Goal: Task Accomplishment & Management: Complete application form

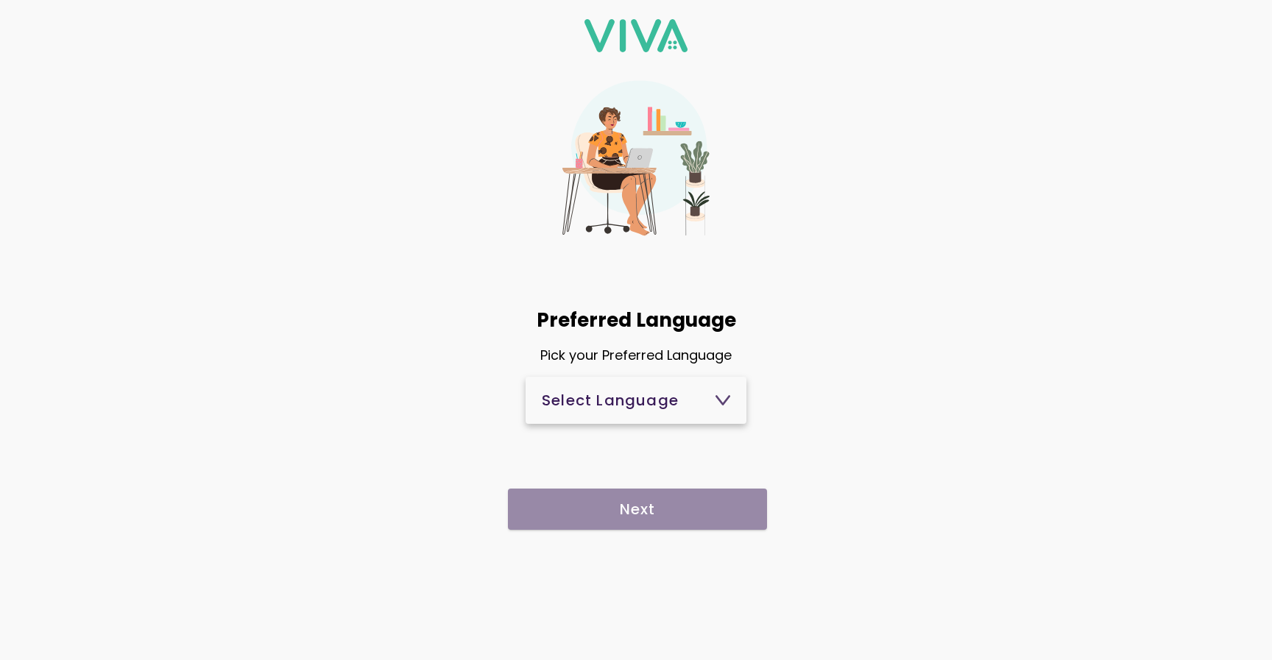
click at [601, 404] on div "Select Language" at bounding box center [636, 400] width 188 height 15
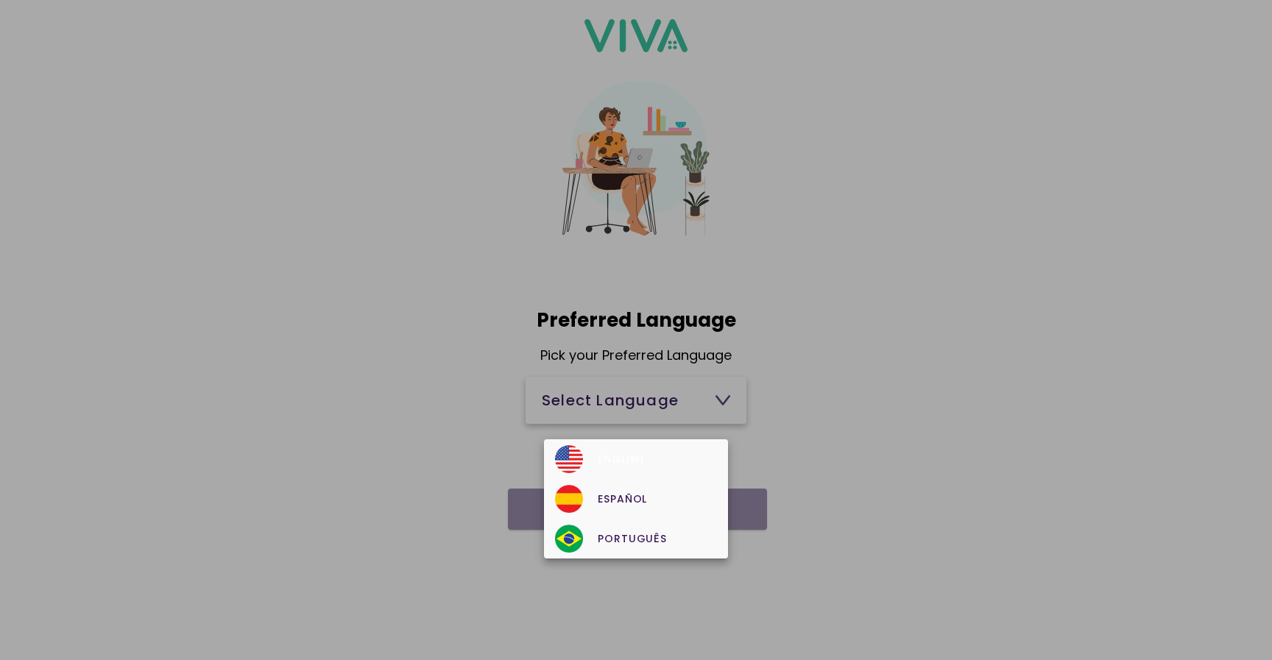
click at [653, 469] on div "English" at bounding box center [635, 459] width 161 height 28
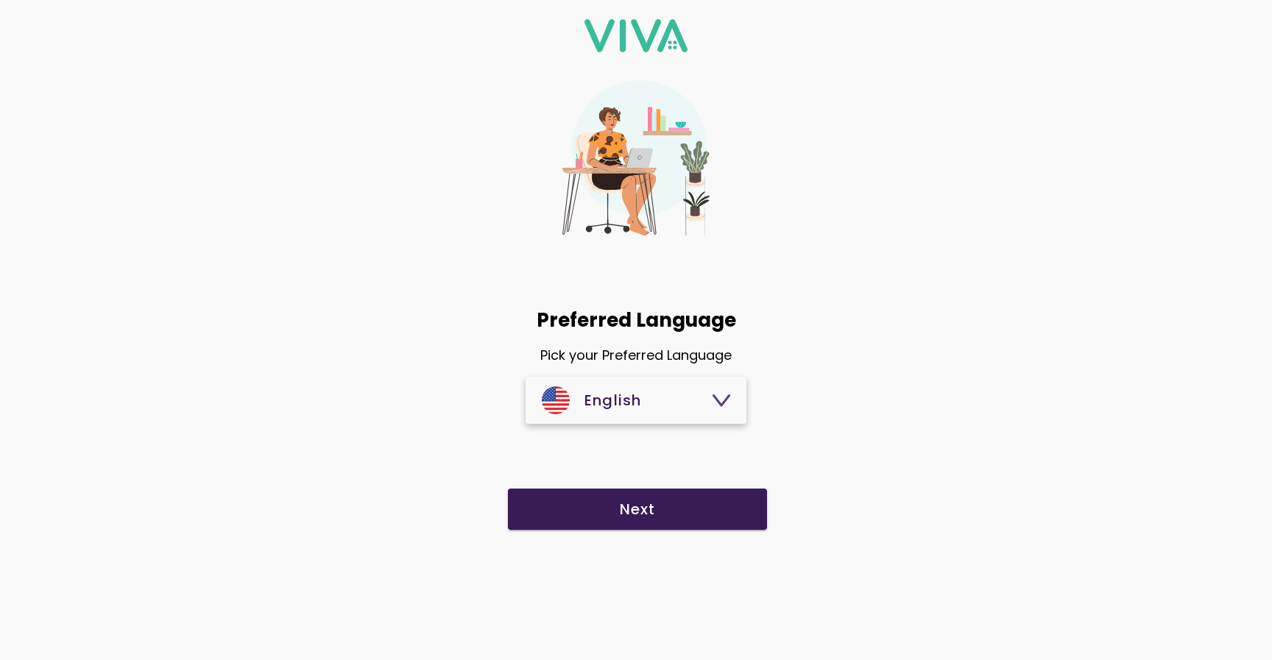
click at [0, 0] on slot "Next" at bounding box center [0, 0] width 0 height 0
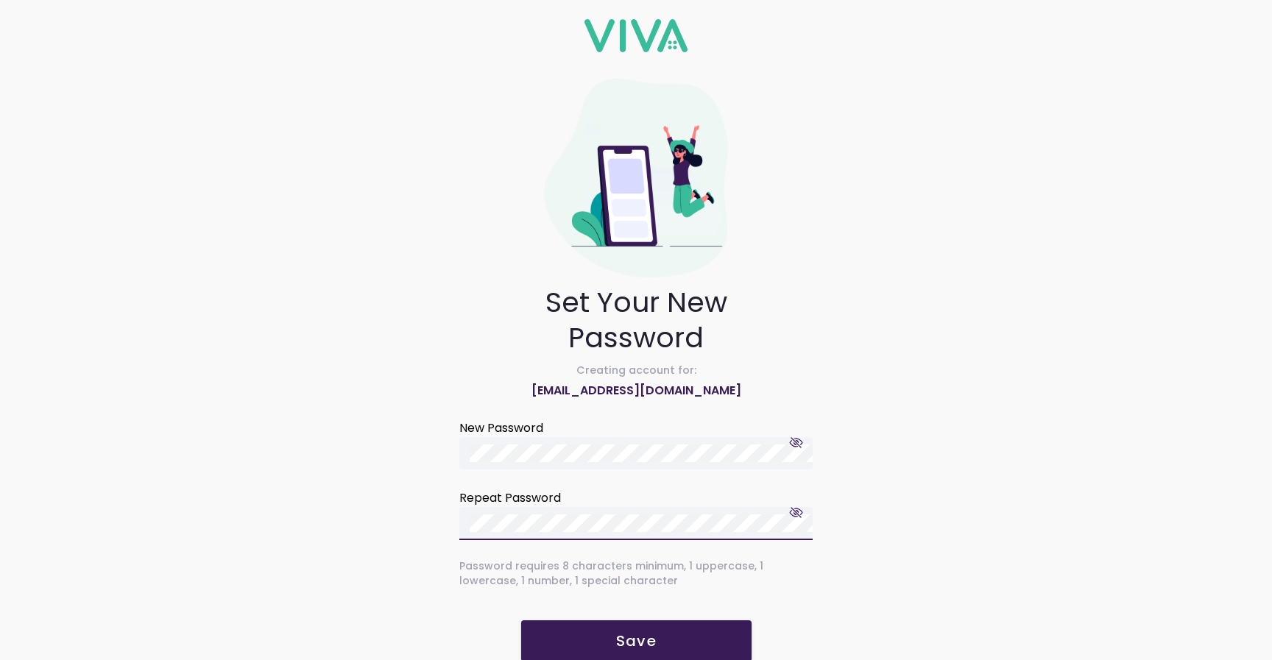
scroll to position [25, 0]
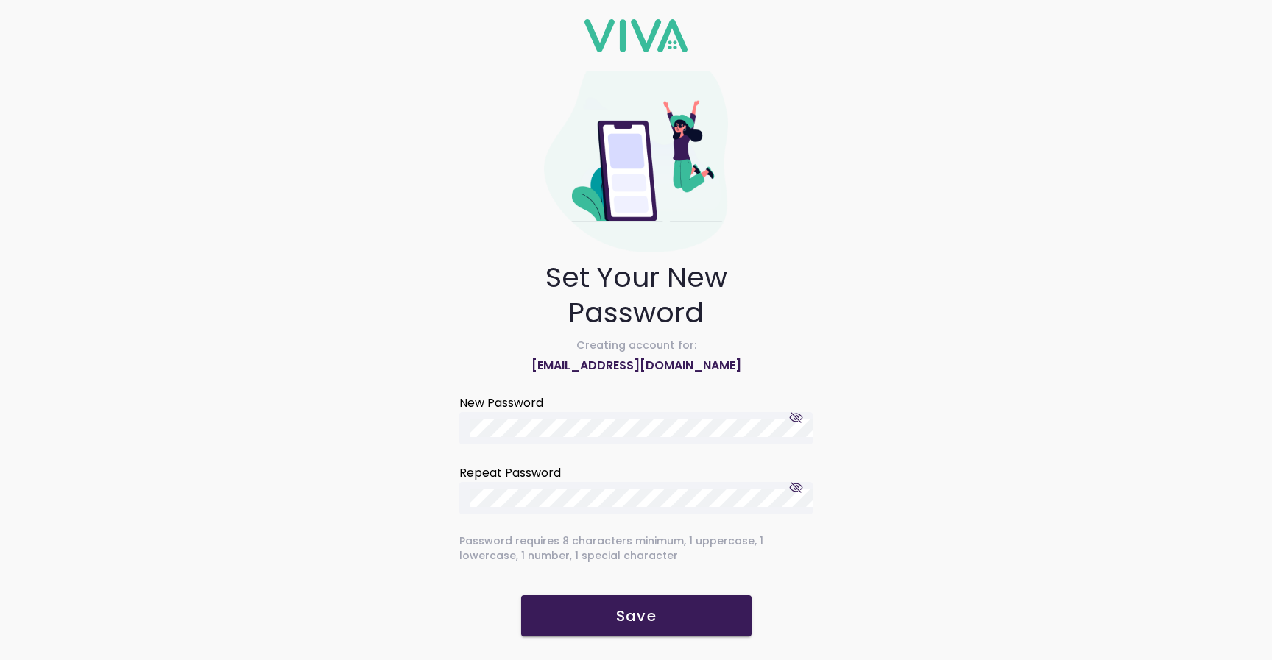
click at [0, 0] on slot "Save" at bounding box center [0, 0] width 0 height 0
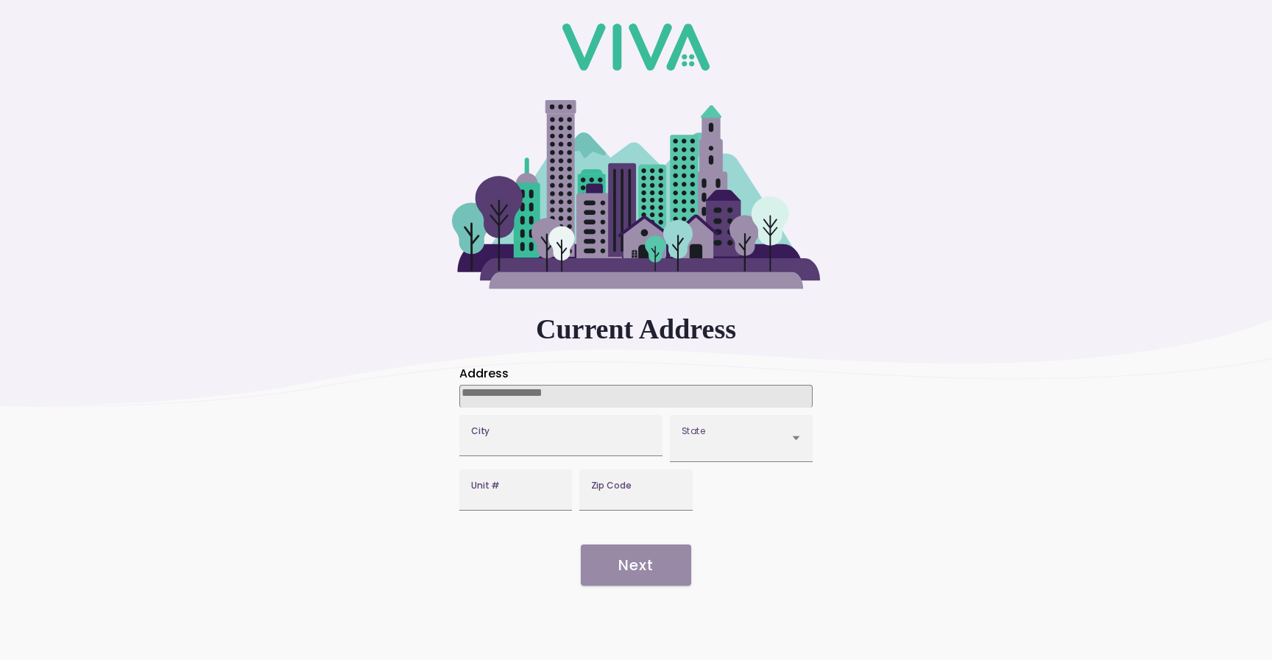
click at [583, 395] on input at bounding box center [635, 396] width 353 height 23
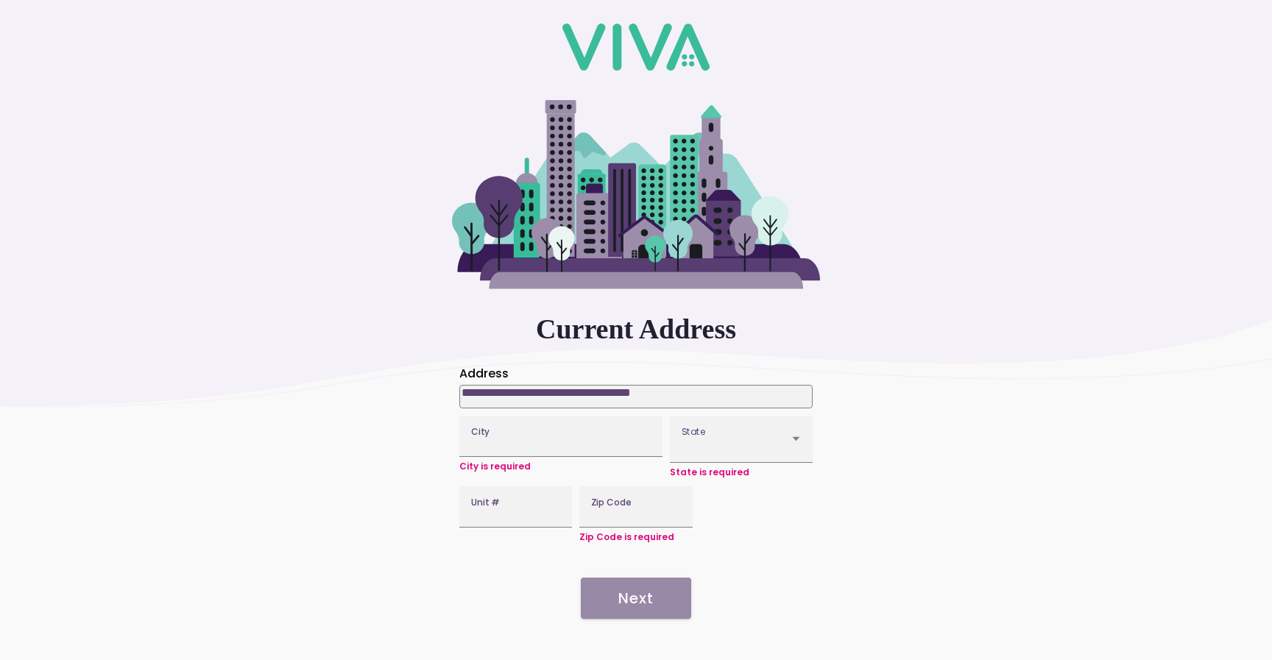
type input "**********"
type input "*****"
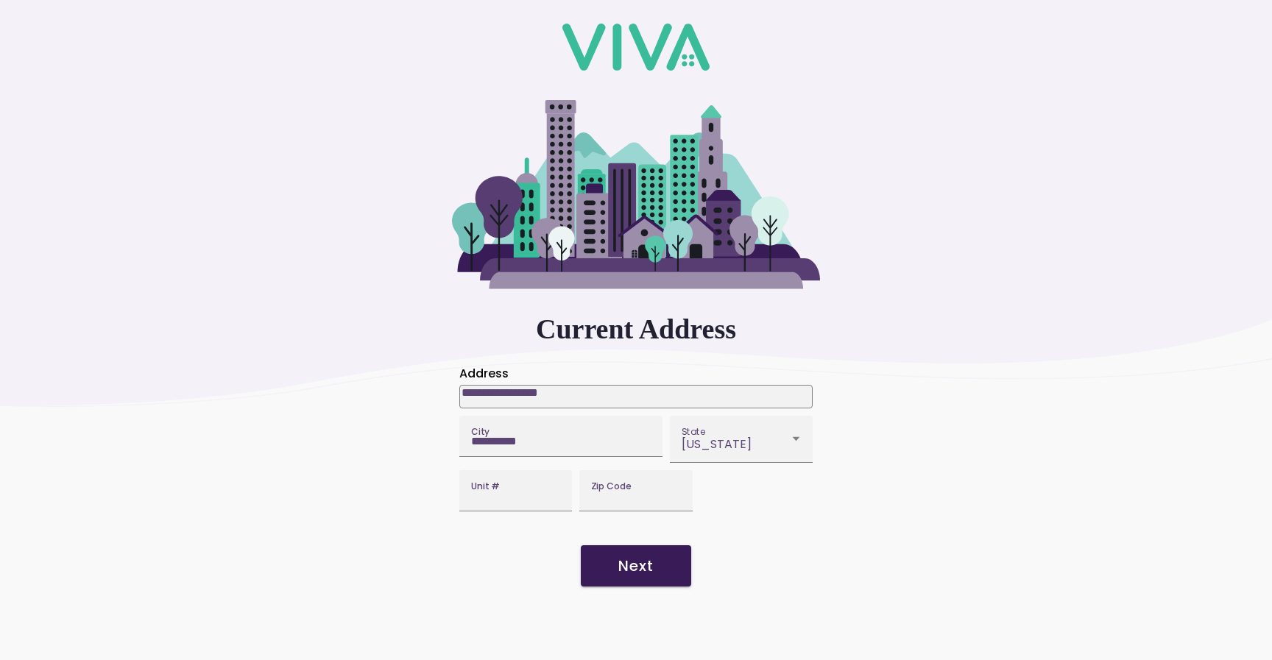
click at [636, 587] on button "Next" at bounding box center [636, 566] width 110 height 41
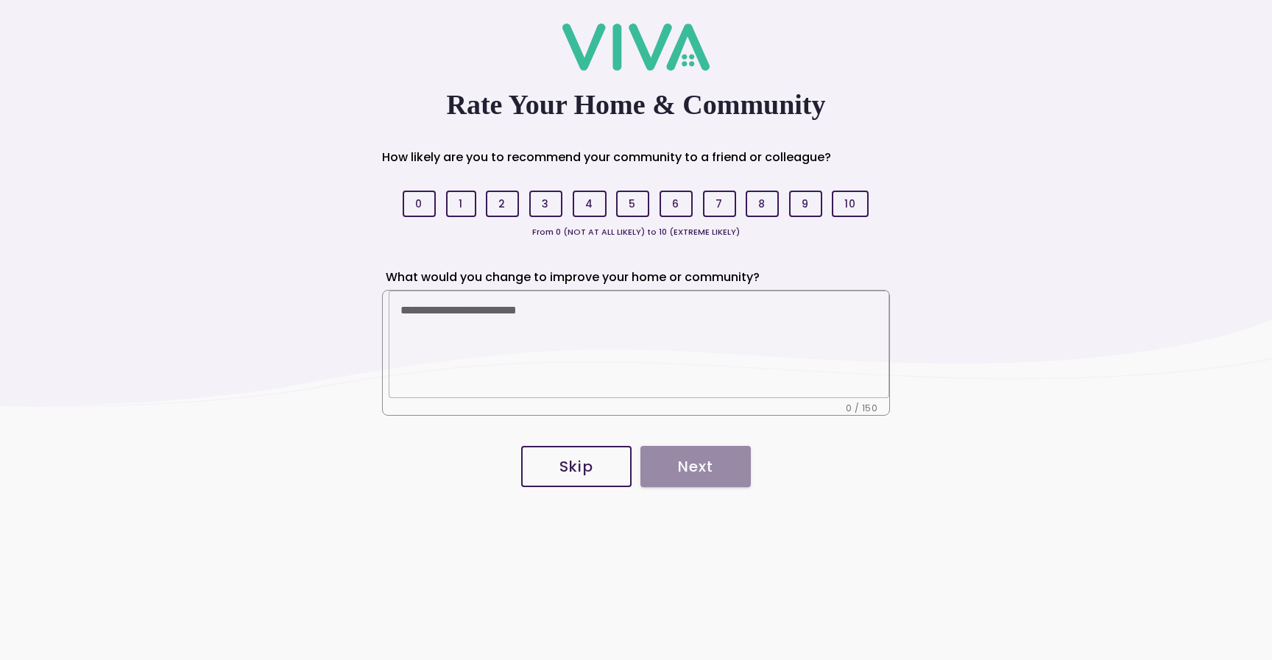
click at [641, 198] on button "5" at bounding box center [632, 204] width 33 height 27
click at [725, 467] on span "Next" at bounding box center [695, 466] width 81 height 15
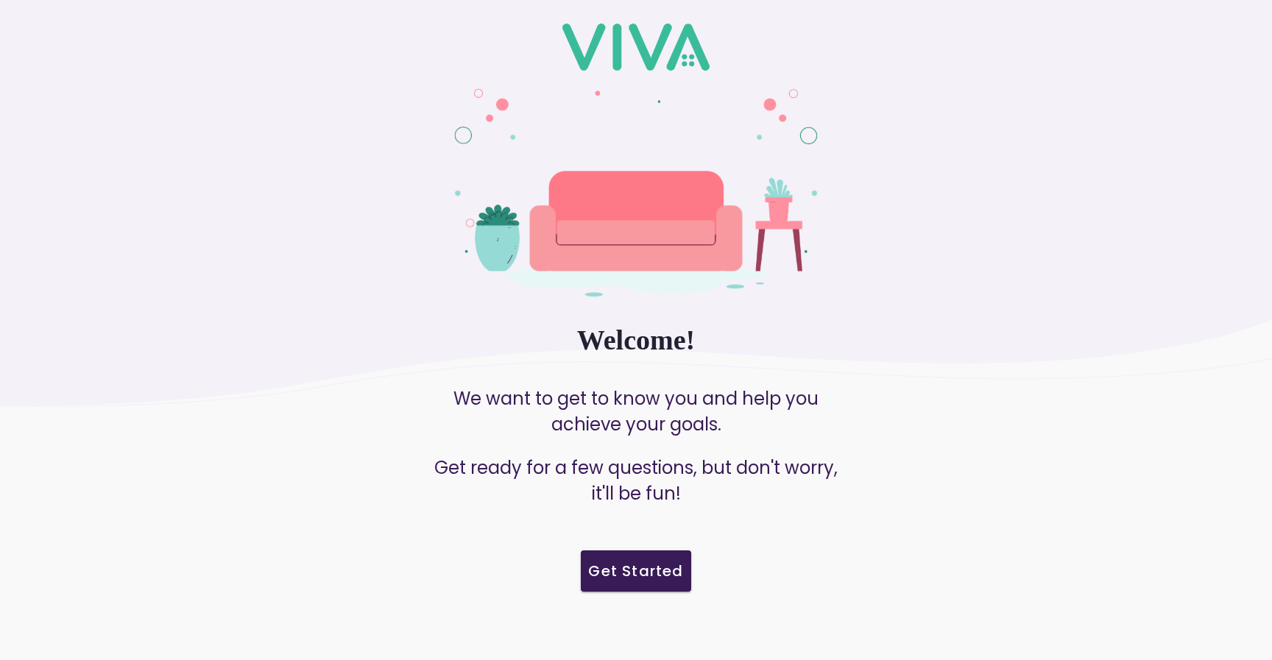
click at [0, 0] on slot "Get Started" at bounding box center [0, 0] width 0 height 0
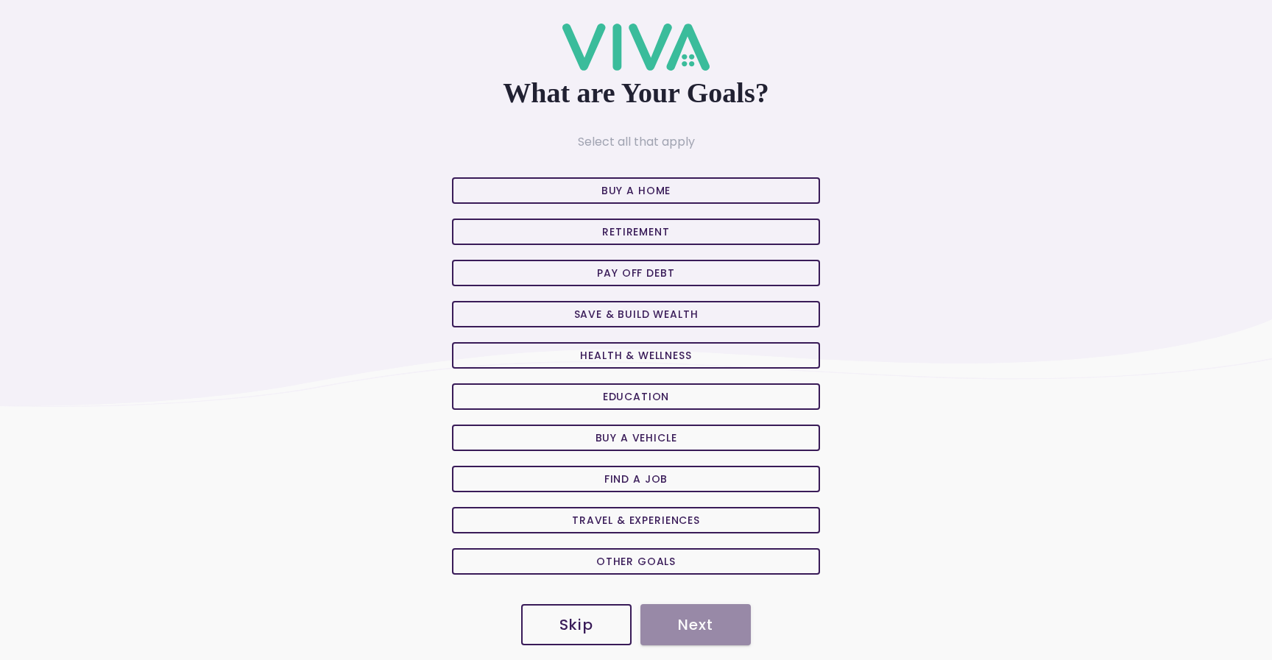
click at [600, 625] on span "Skip" at bounding box center [577, 625] width 78 height 15
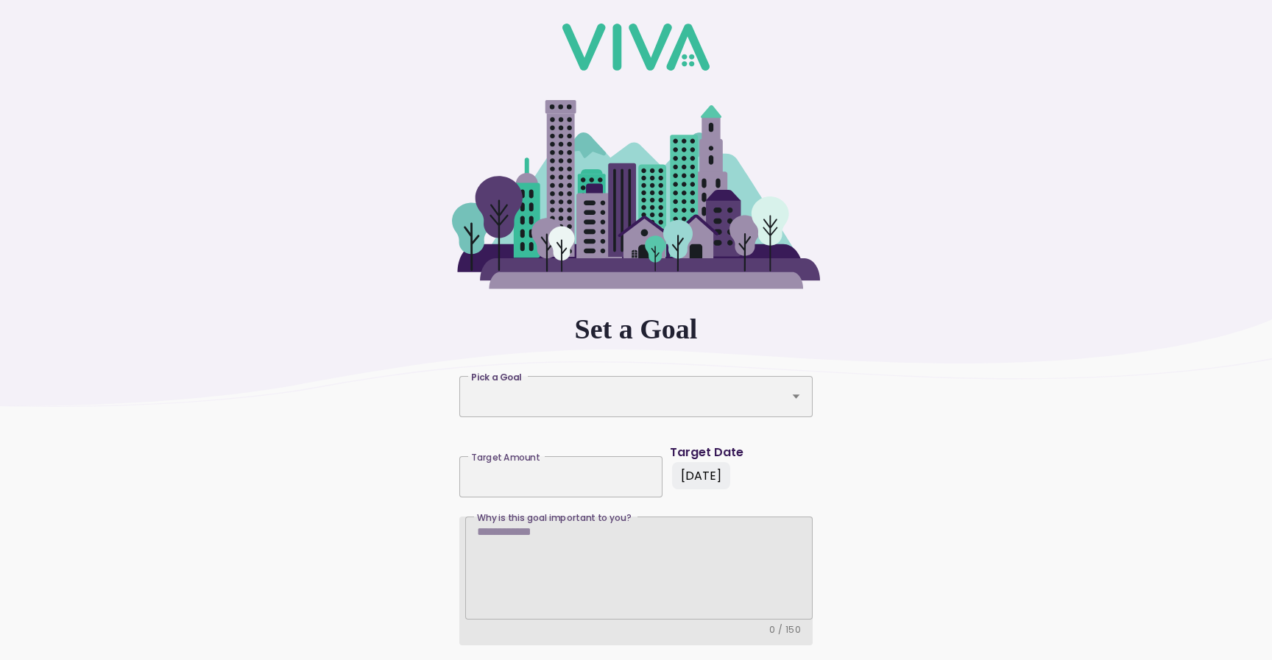
scroll to position [86, 0]
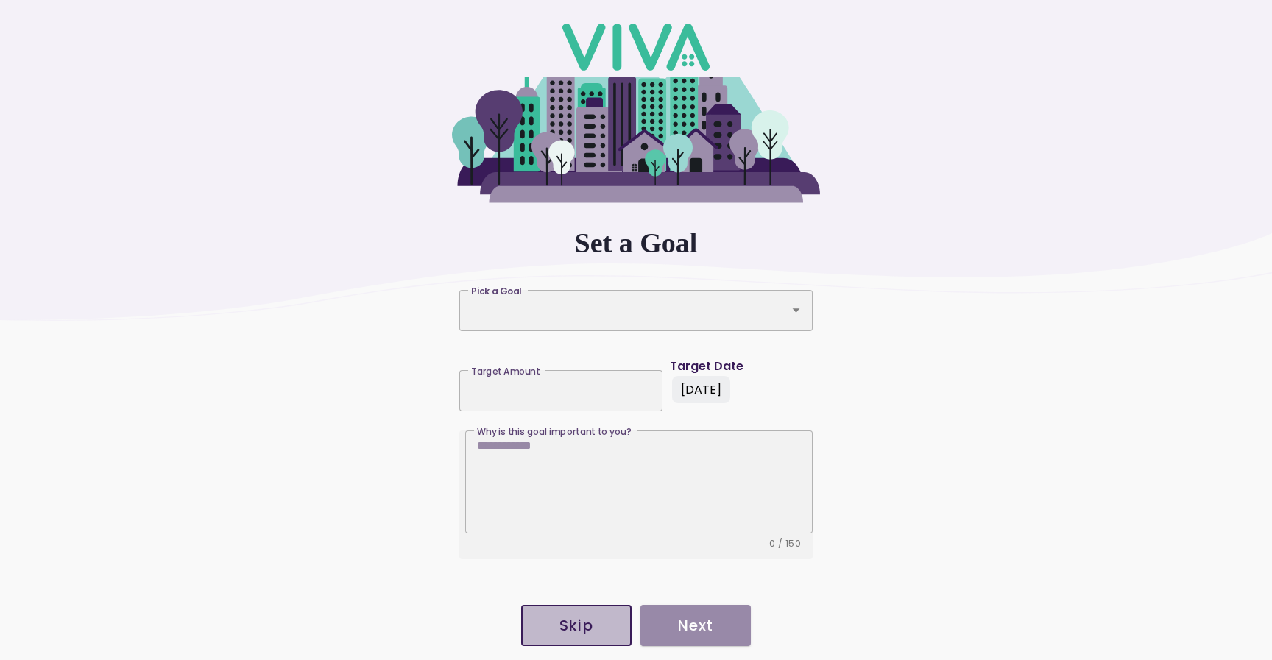
click at [0, 0] on slot "Skip" at bounding box center [0, 0] width 0 height 0
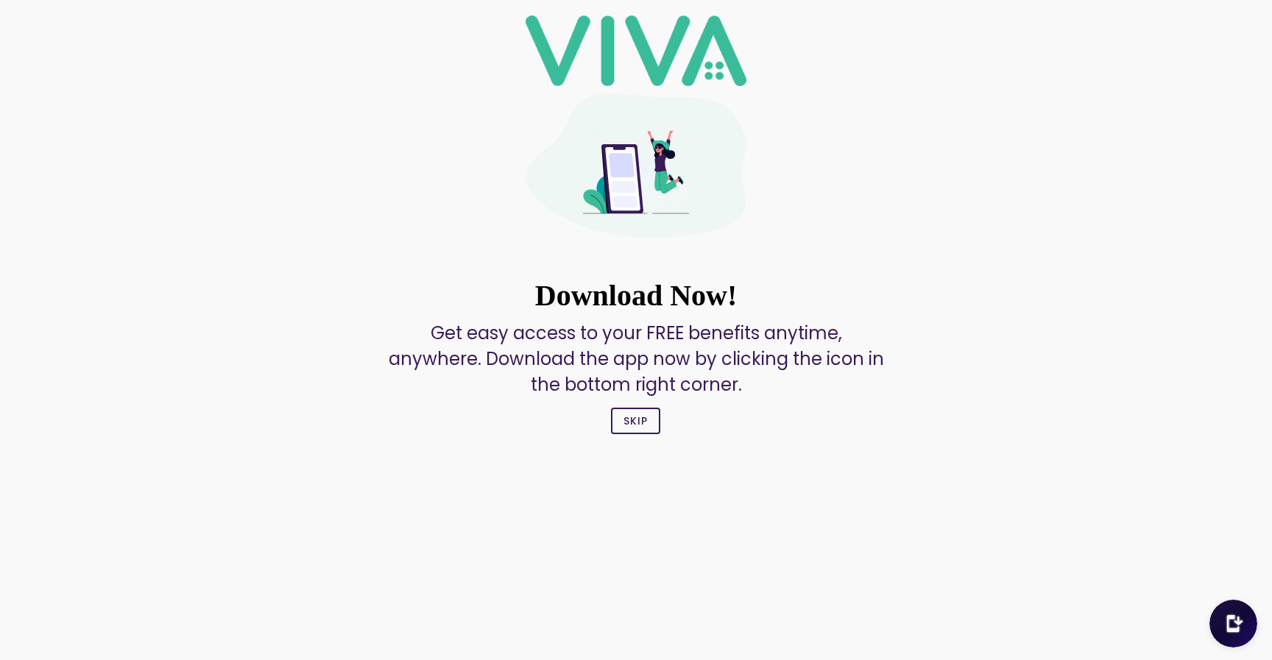
click at [644, 429] on button "Skip" at bounding box center [635, 421] width 49 height 27
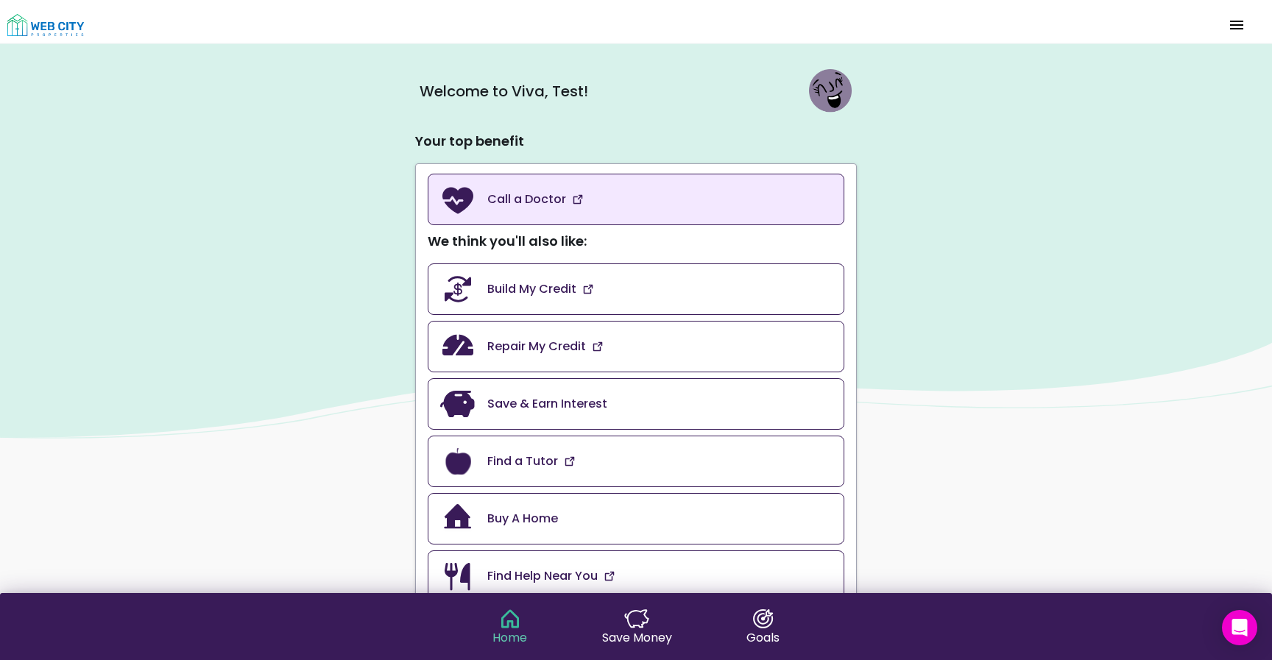
click at [606, 200] on link "Call a Doctor" at bounding box center [636, 200] width 417 height 52
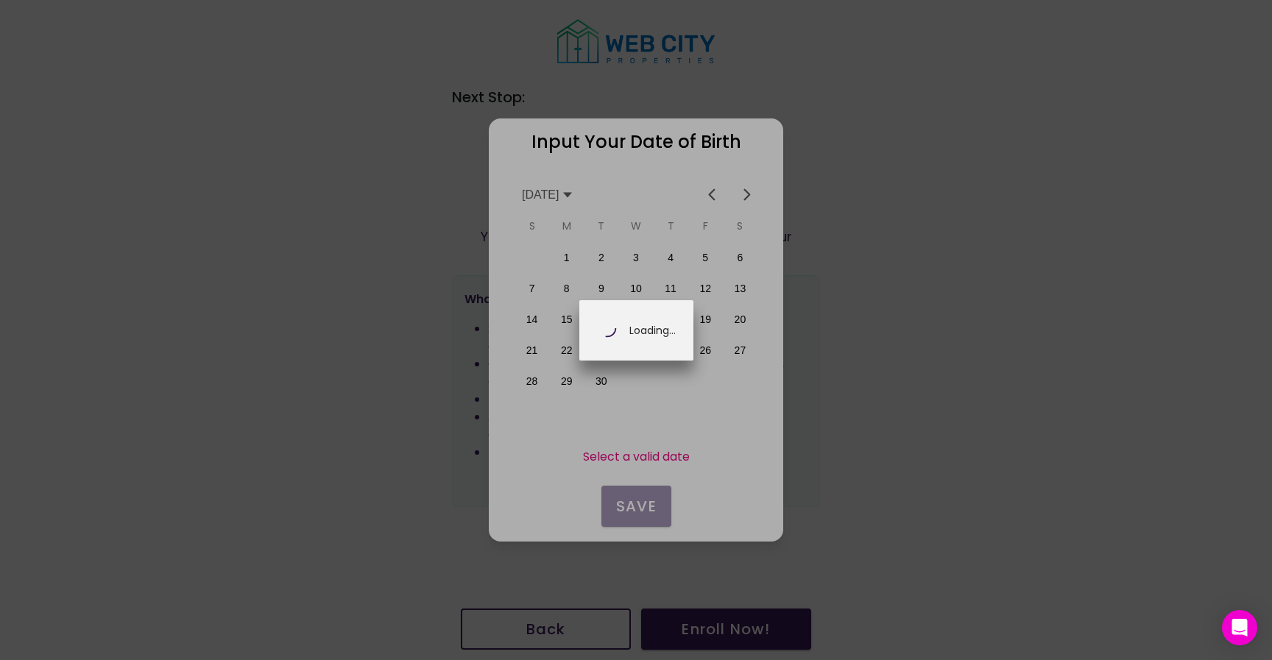
scroll to position [0, 258]
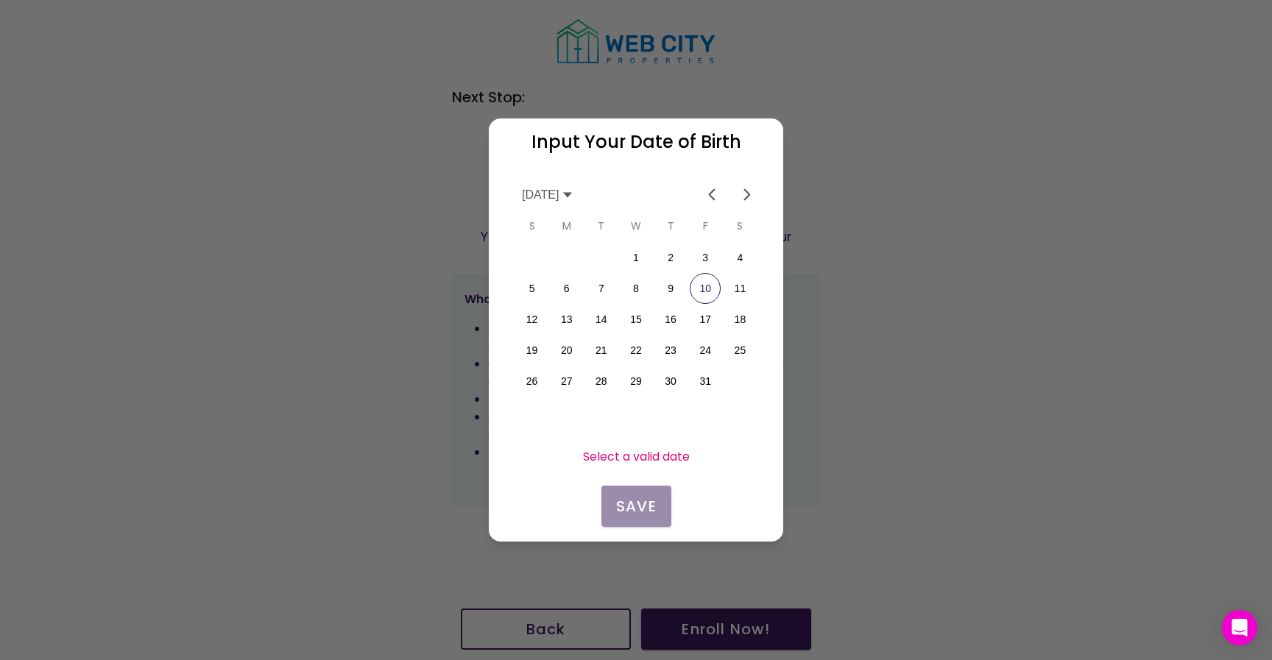
click at [574, 191] on icon at bounding box center [568, 195] width 12 height 12
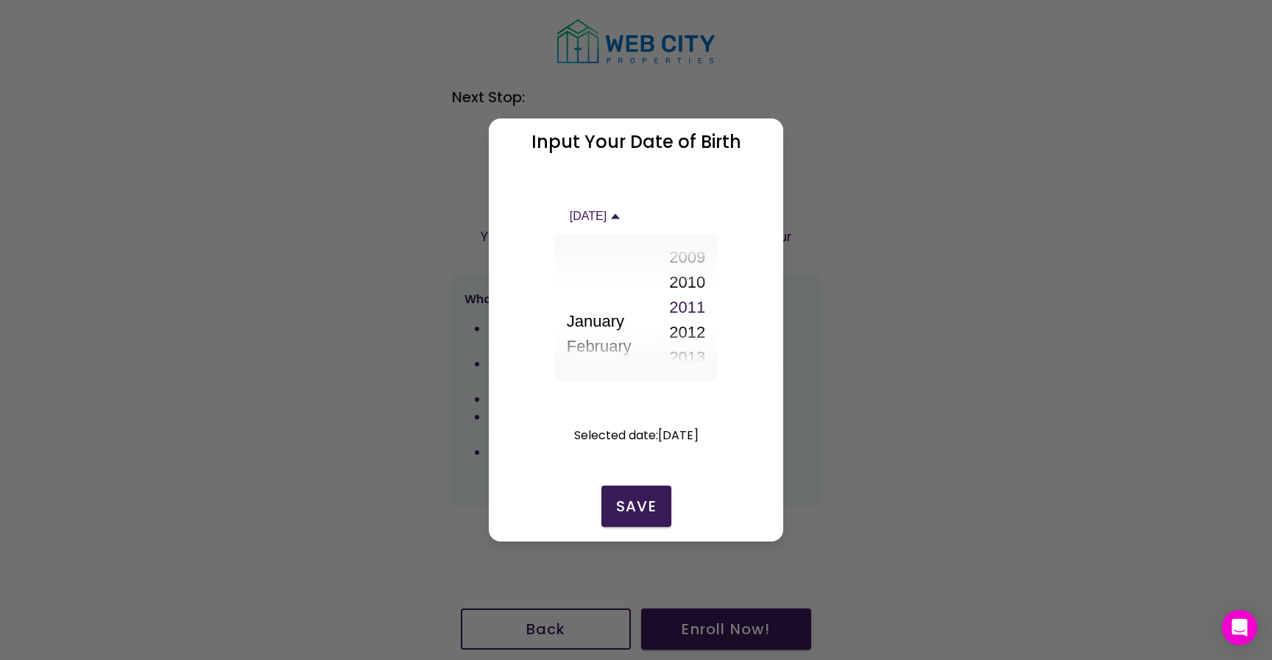
click at [691, 259] on button "2009" at bounding box center [687, 257] width 36 height 25
click at [698, 277] on button "2002" at bounding box center [687, 282] width 36 height 25
click at [698, 277] on button "2001" at bounding box center [687, 282] width 36 height 25
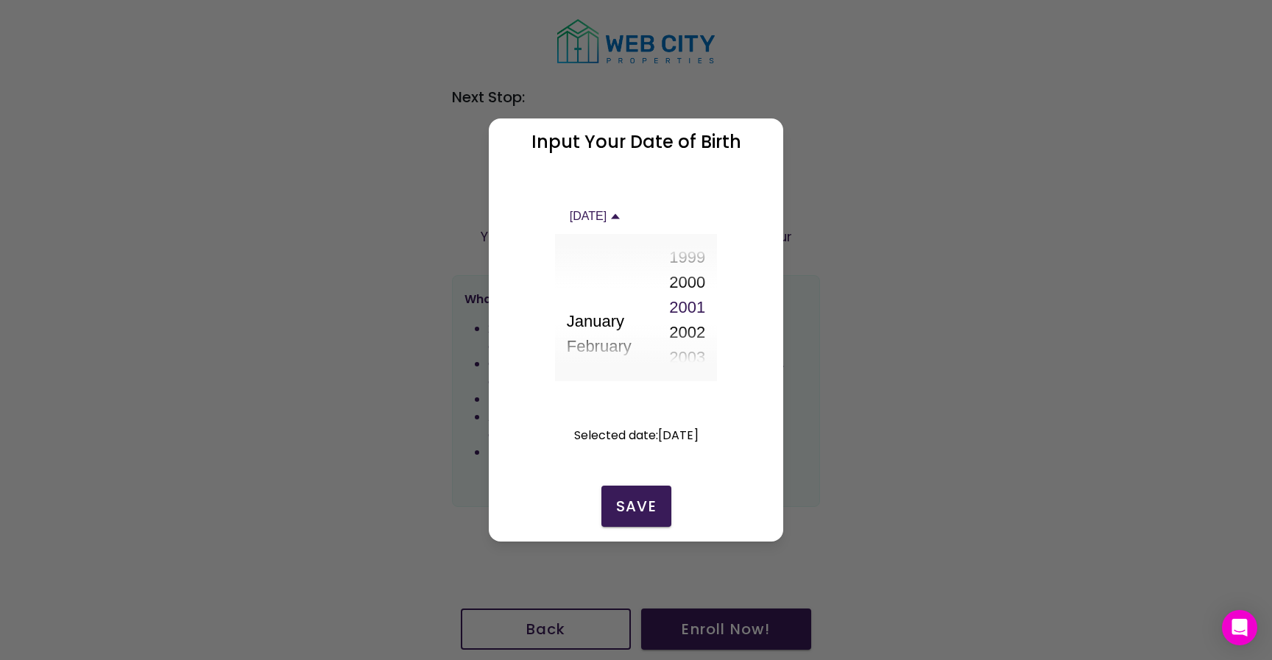
click at [0, 0] on slot "Save" at bounding box center [0, 0] width 0 height 0
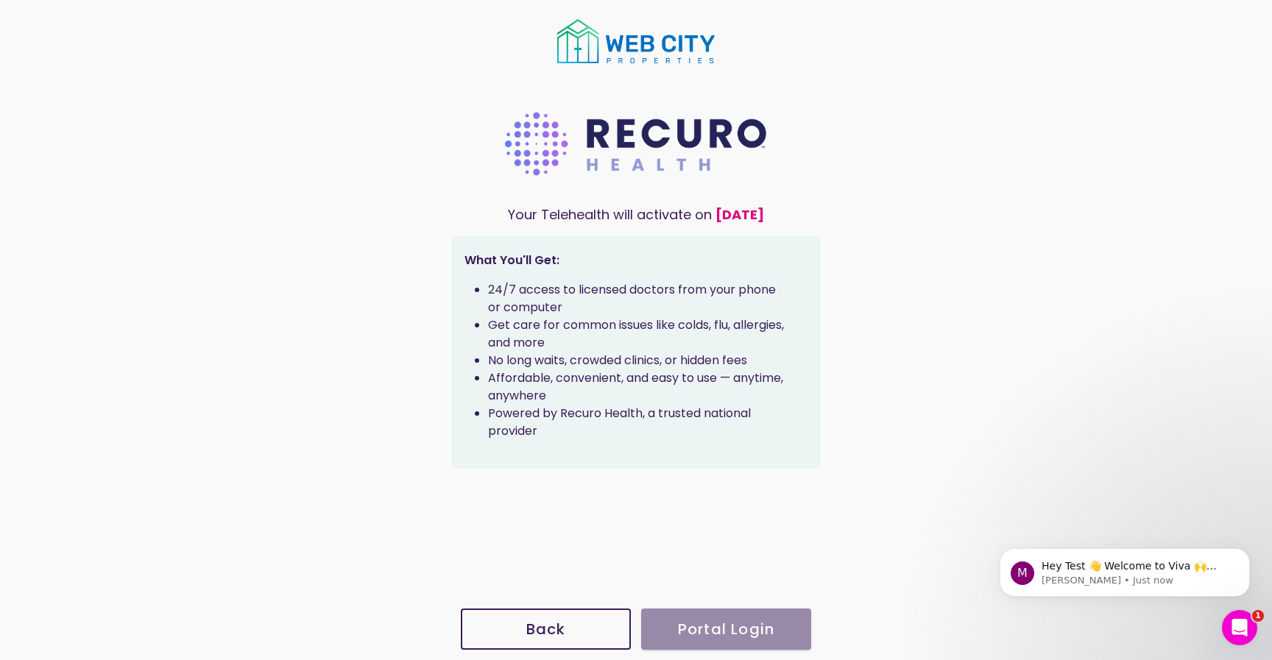
scroll to position [0, 0]
